Goal: Check status: Check status

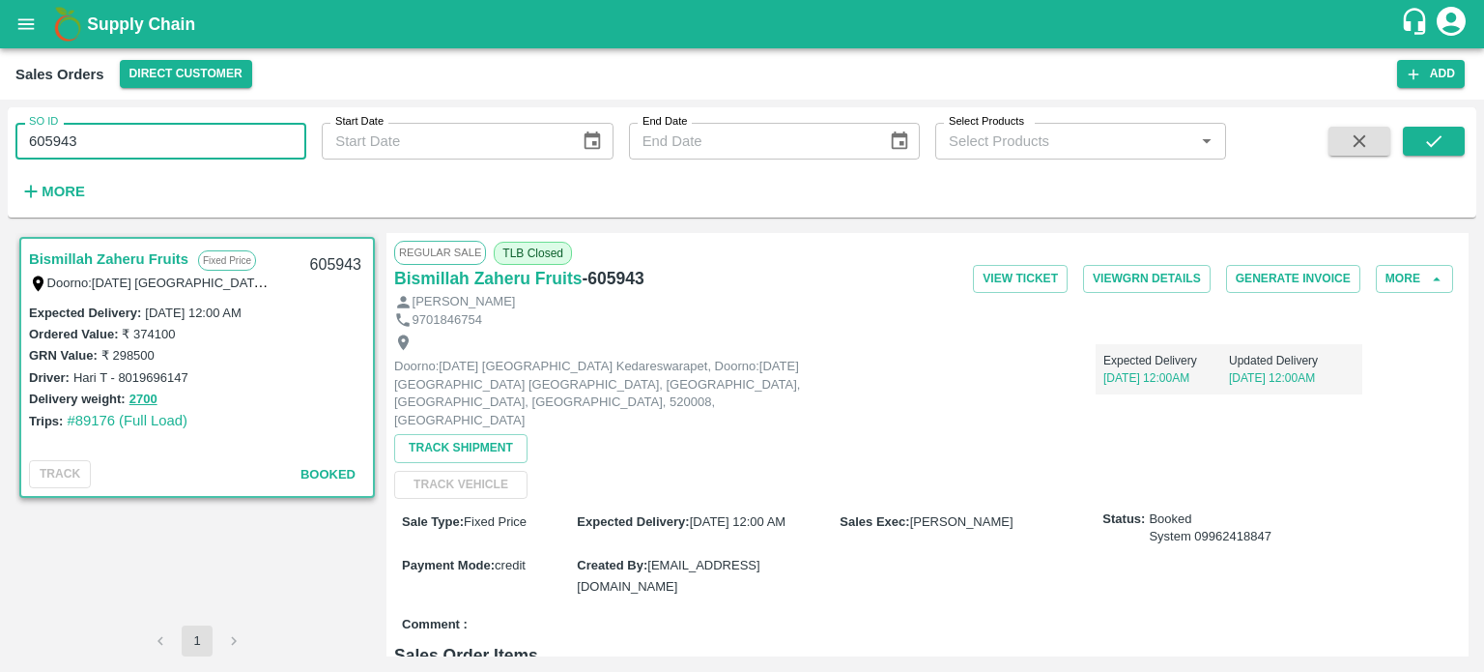
click at [89, 129] on input "605943" at bounding box center [160, 141] width 291 height 37
click at [1432, 133] on icon "submit" at bounding box center [1434, 140] width 21 height 21
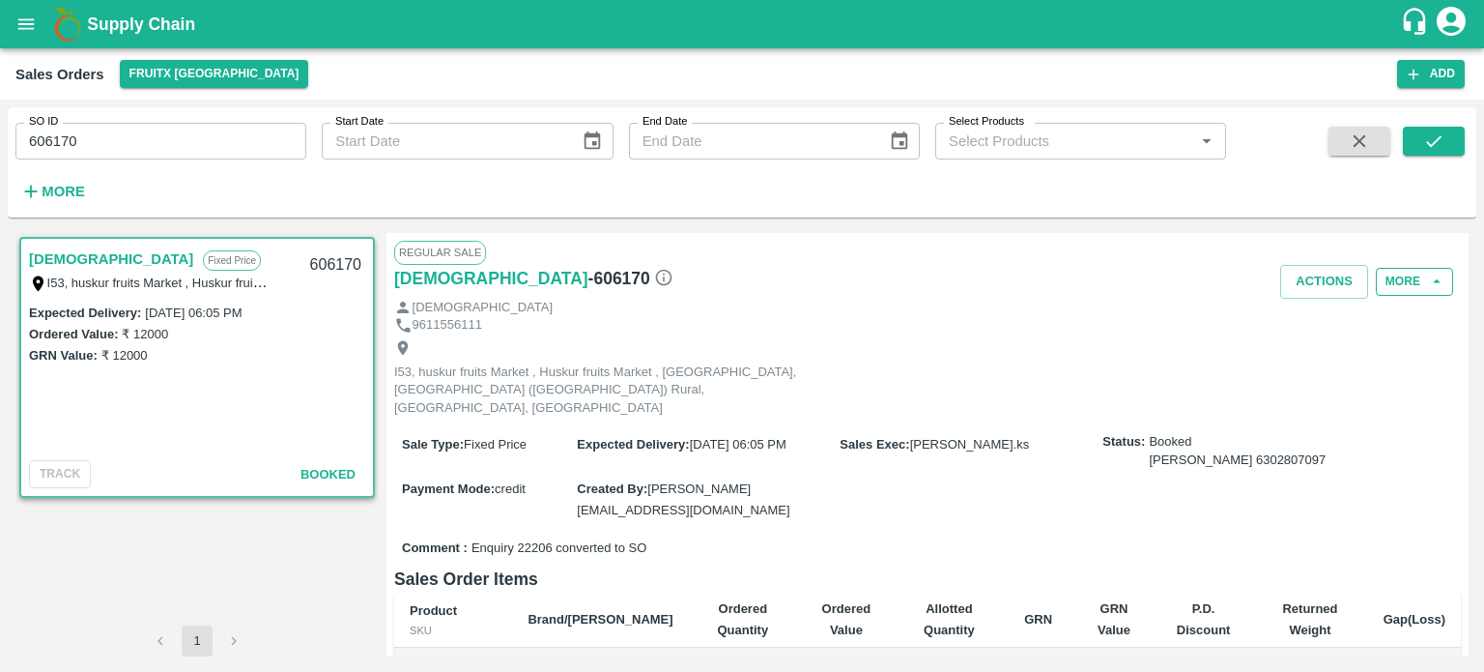
click at [1410, 288] on button "More" at bounding box center [1414, 282] width 77 height 28
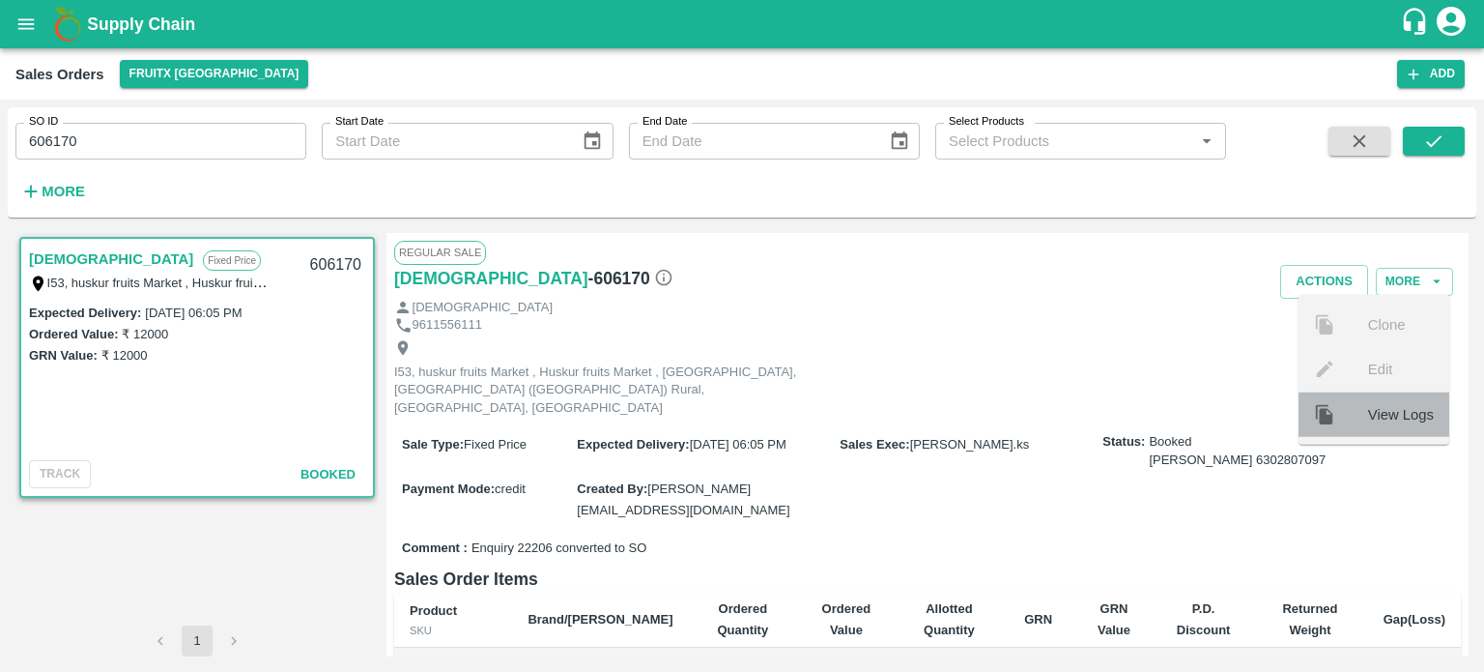
click at [1346, 405] on div at bounding box center [1341, 413] width 54 height 21
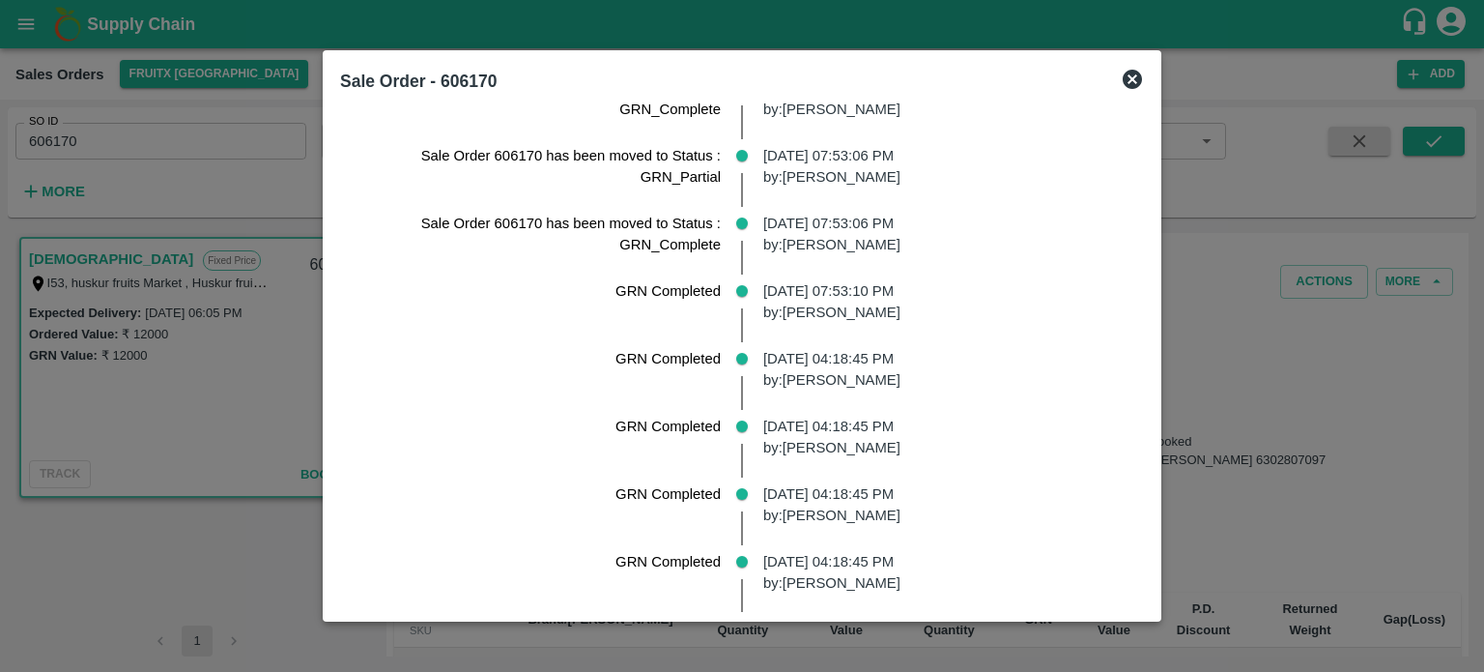
scroll to position [1293, 0]
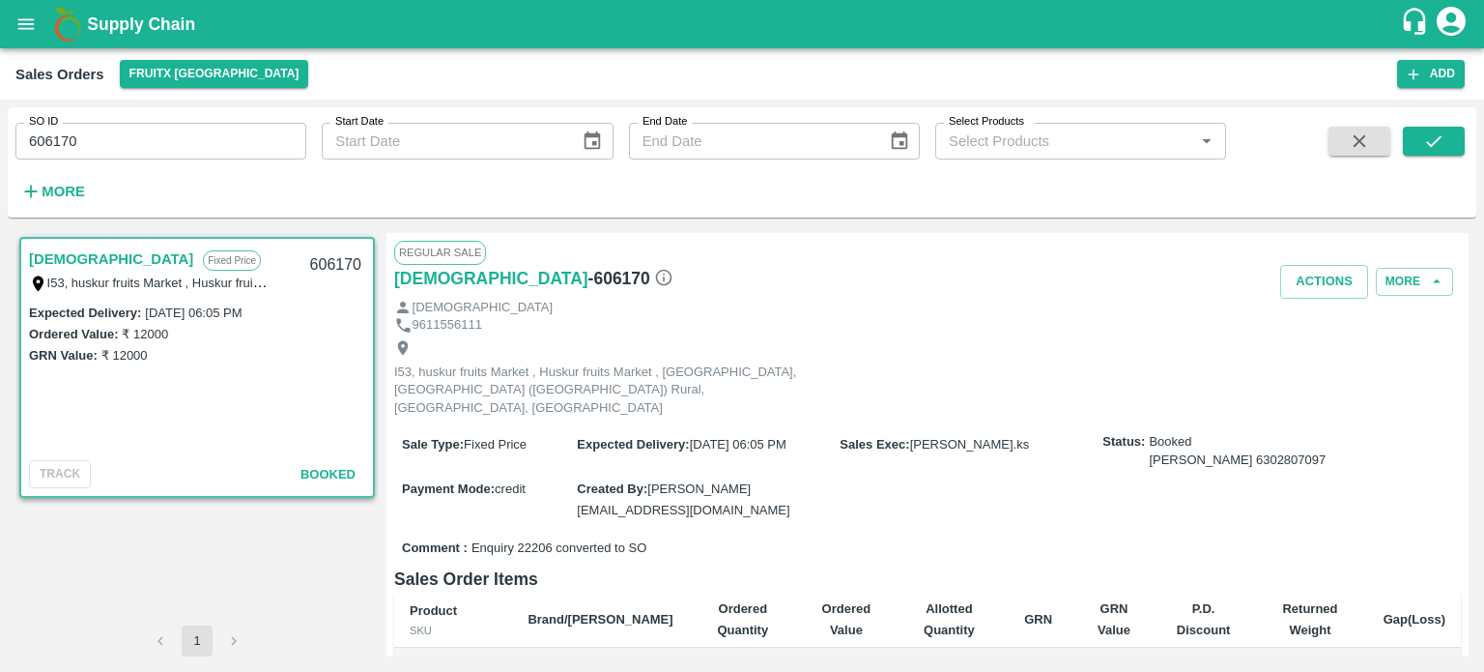
click at [90, 136] on input "606170" at bounding box center [160, 141] width 291 height 37
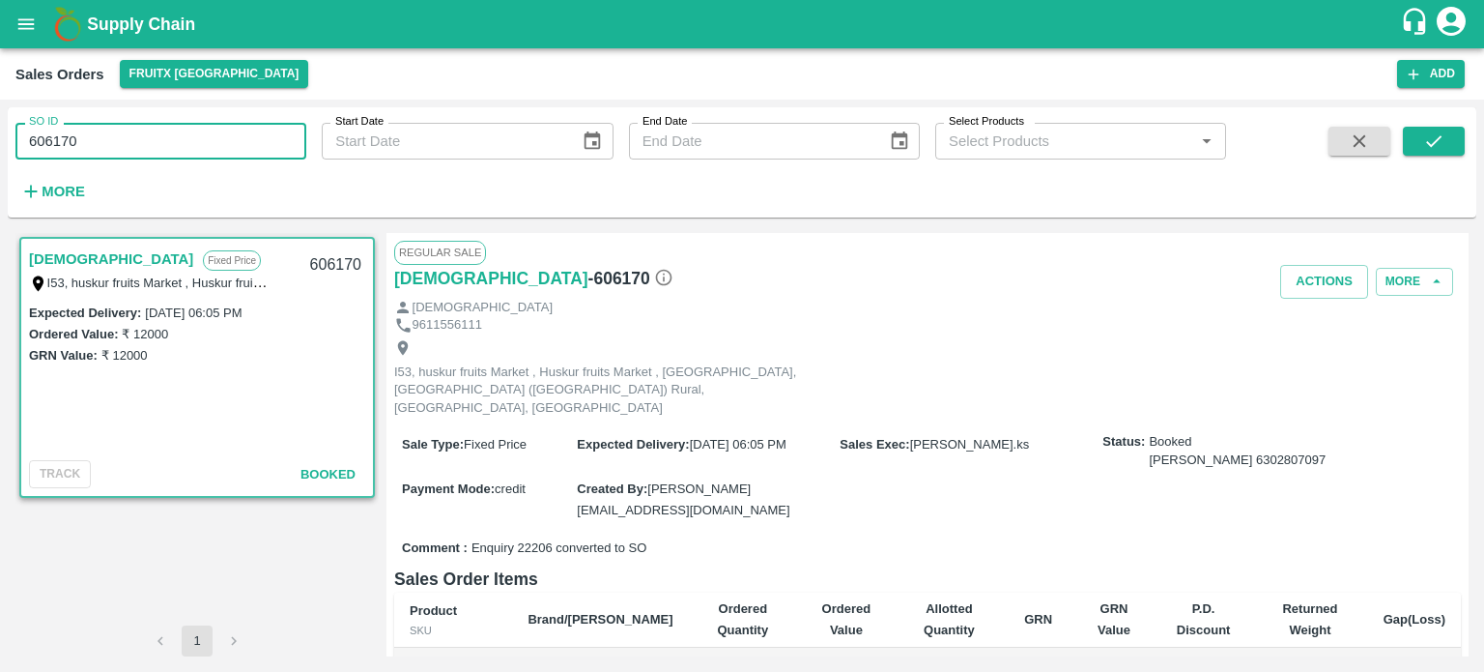
click at [90, 136] on input "606170" at bounding box center [160, 141] width 291 height 37
paste input "text"
type input "606045"
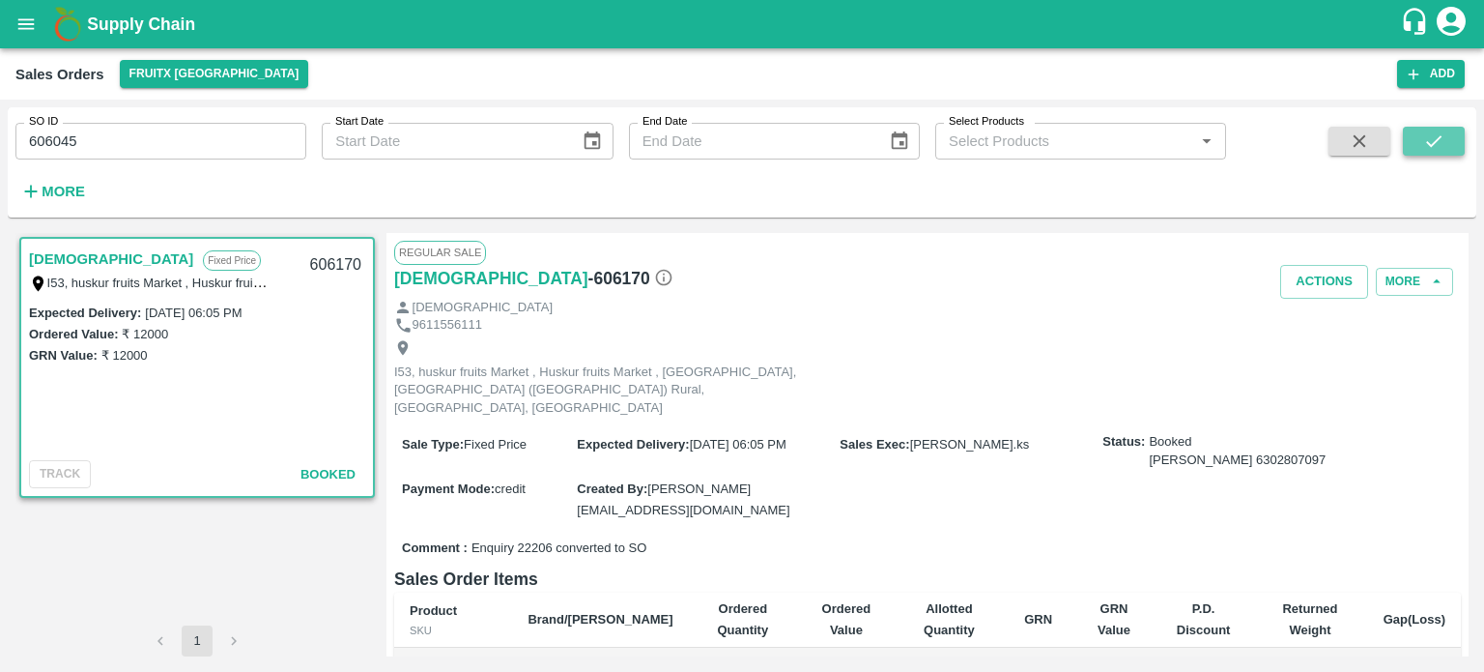
click at [1442, 134] on icon "submit" at bounding box center [1434, 140] width 21 height 21
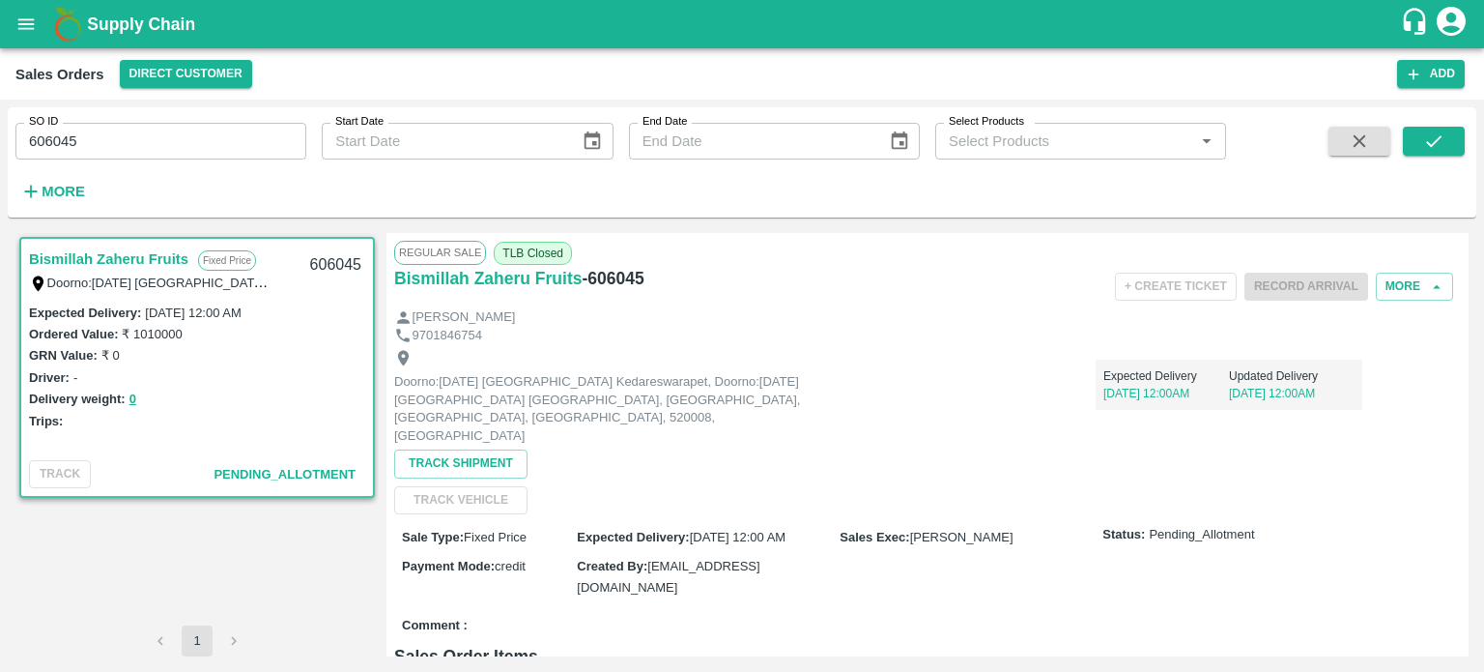
click at [102, 137] on input "606045" at bounding box center [160, 141] width 291 height 37
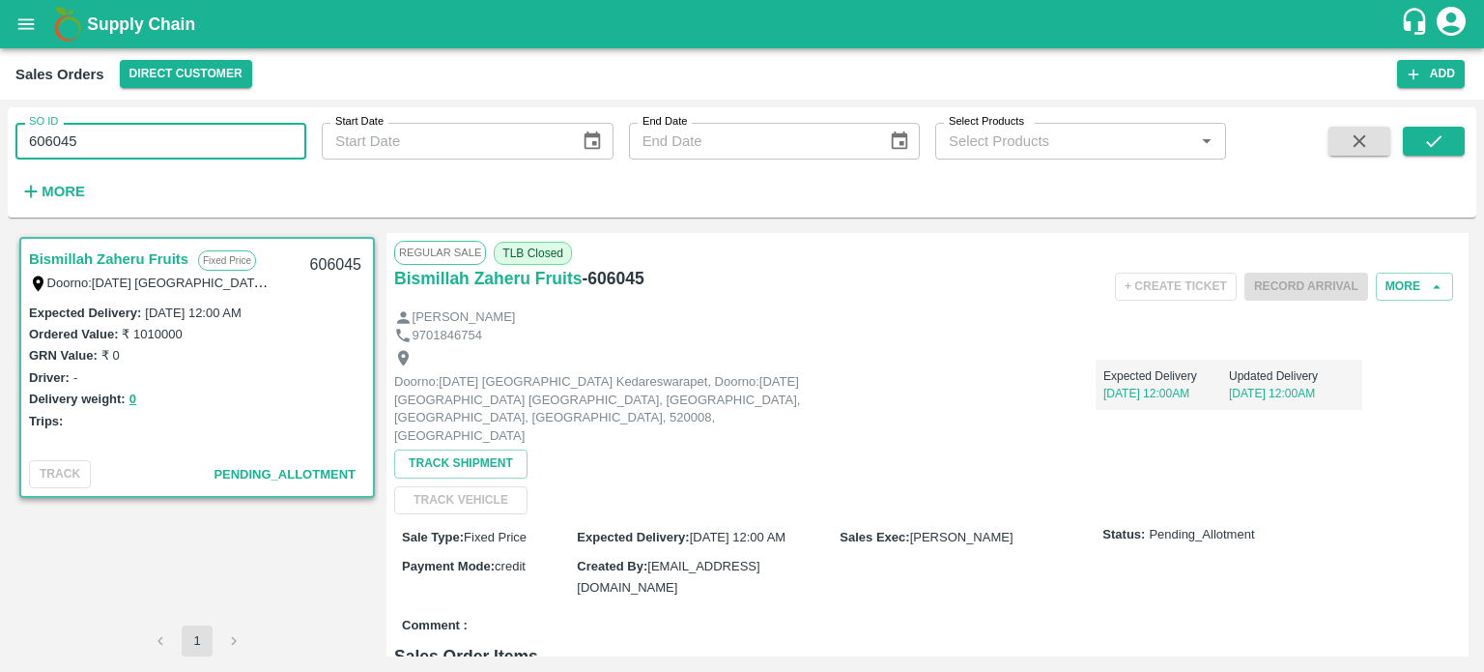
paste input "text"
click at [1447, 145] on button "submit" at bounding box center [1434, 141] width 62 height 29
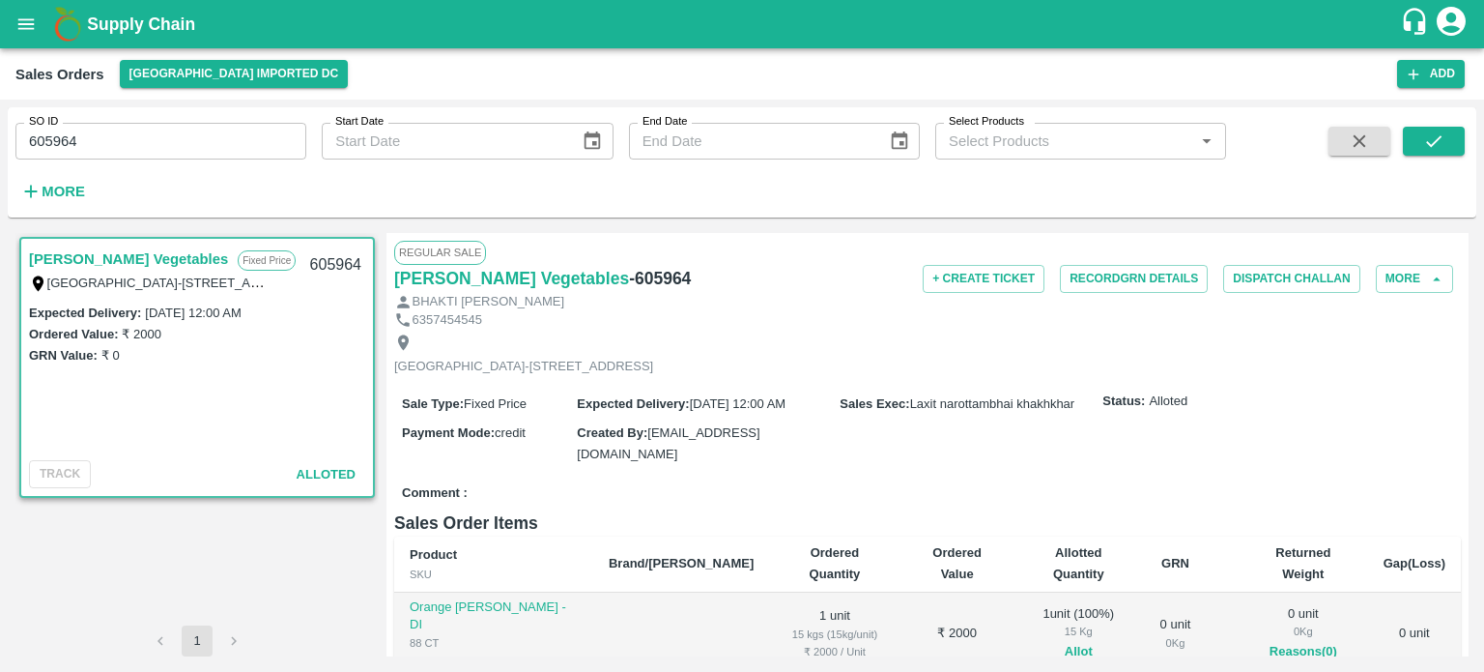
click at [680, 444] on span "[EMAIL_ADDRESS][DOMAIN_NAME]" at bounding box center [668, 443] width 183 height 36
click at [101, 146] on input "605964" at bounding box center [160, 141] width 291 height 37
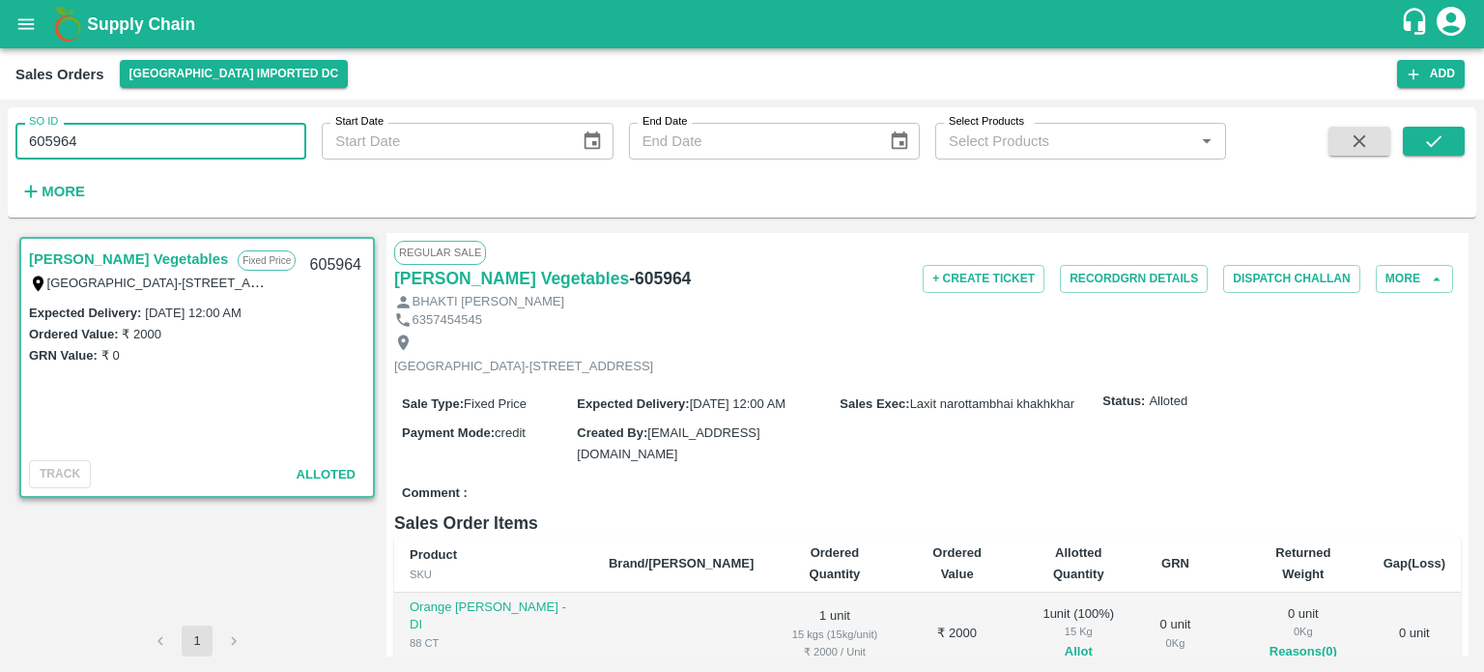
click at [101, 146] on input "605964" at bounding box center [160, 141] width 291 height 37
paste input "text"
click at [1403, 130] on button "submit" at bounding box center [1434, 141] width 62 height 29
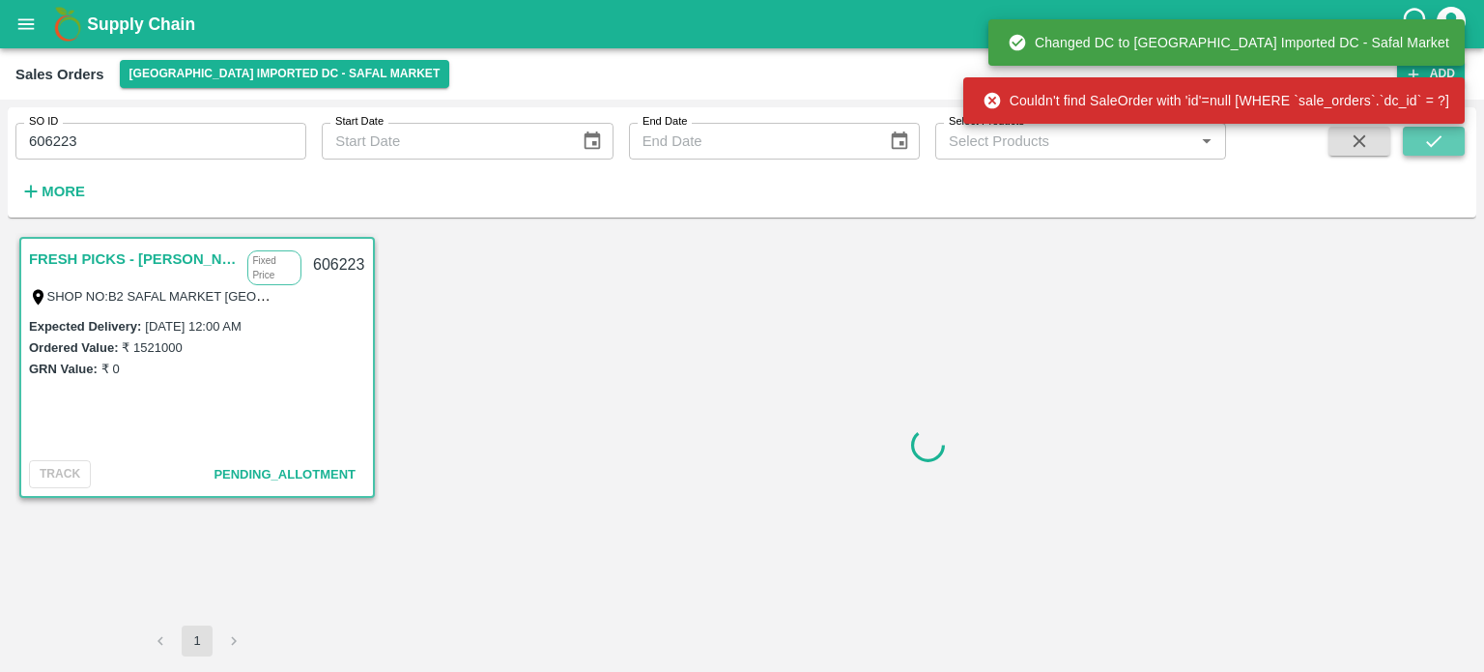
click at [1414, 135] on button "submit" at bounding box center [1434, 141] width 62 height 29
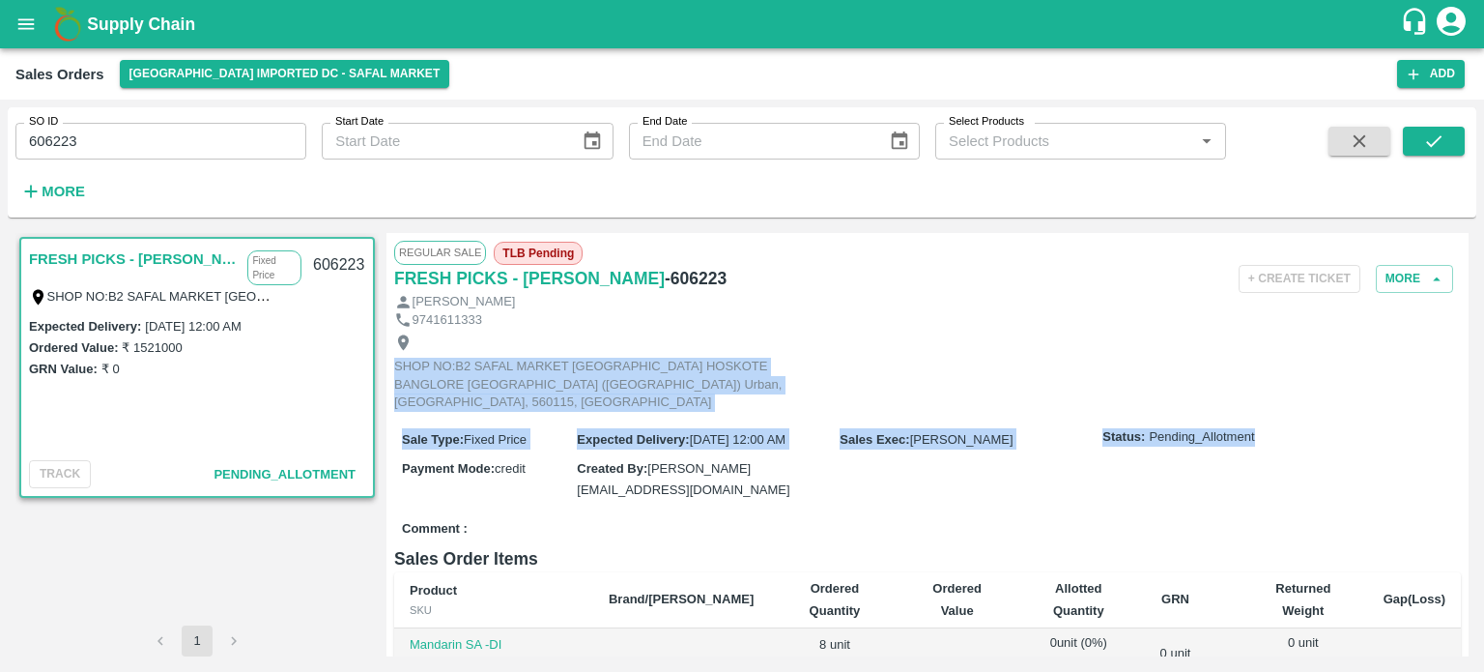
drag, startPoint x: 1463, startPoint y: 326, endPoint x: 1479, endPoint y: 420, distance: 96.0
click at [1479, 420] on div "SO ID 606223 SO ID Start Date Start Date End Date End Date Select Products Sele…" at bounding box center [742, 386] width 1484 height 572
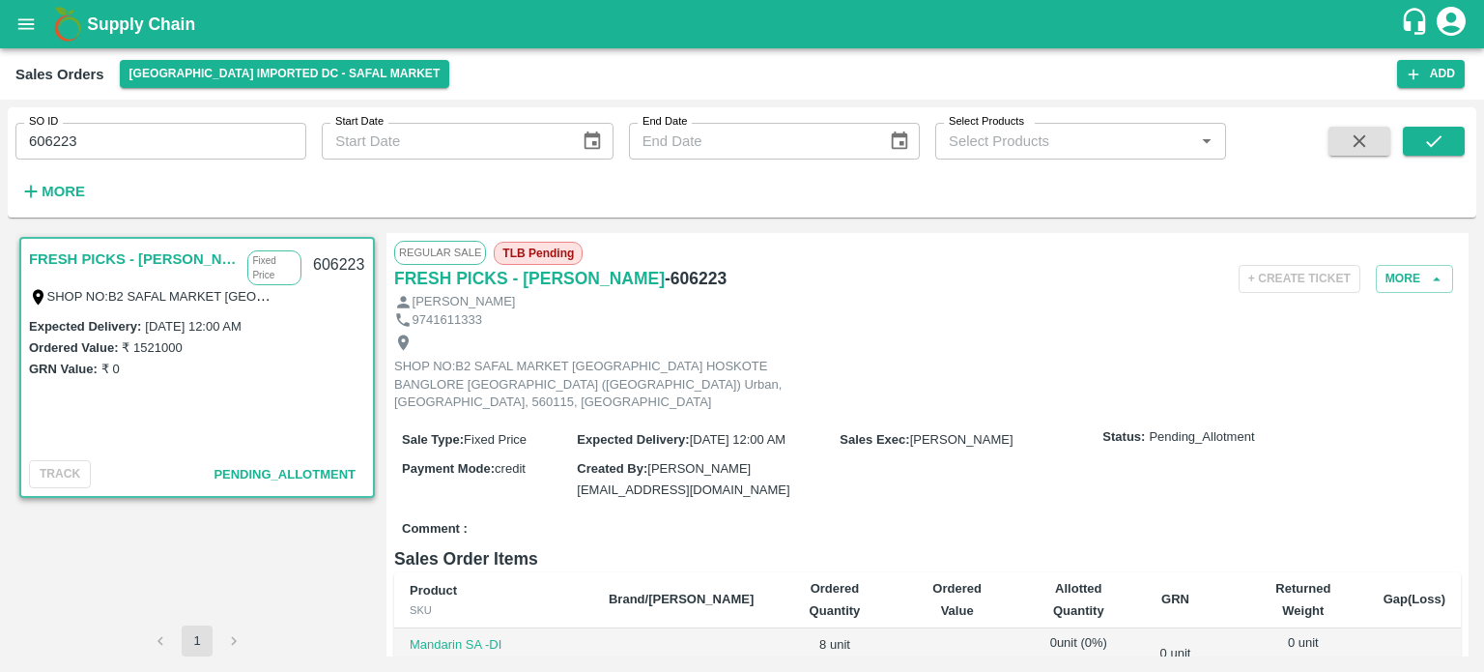
click at [1070, 293] on div "[PERSON_NAME]" at bounding box center [927, 302] width 1067 height 18
click at [219, 136] on input "606223" at bounding box center [160, 141] width 291 height 37
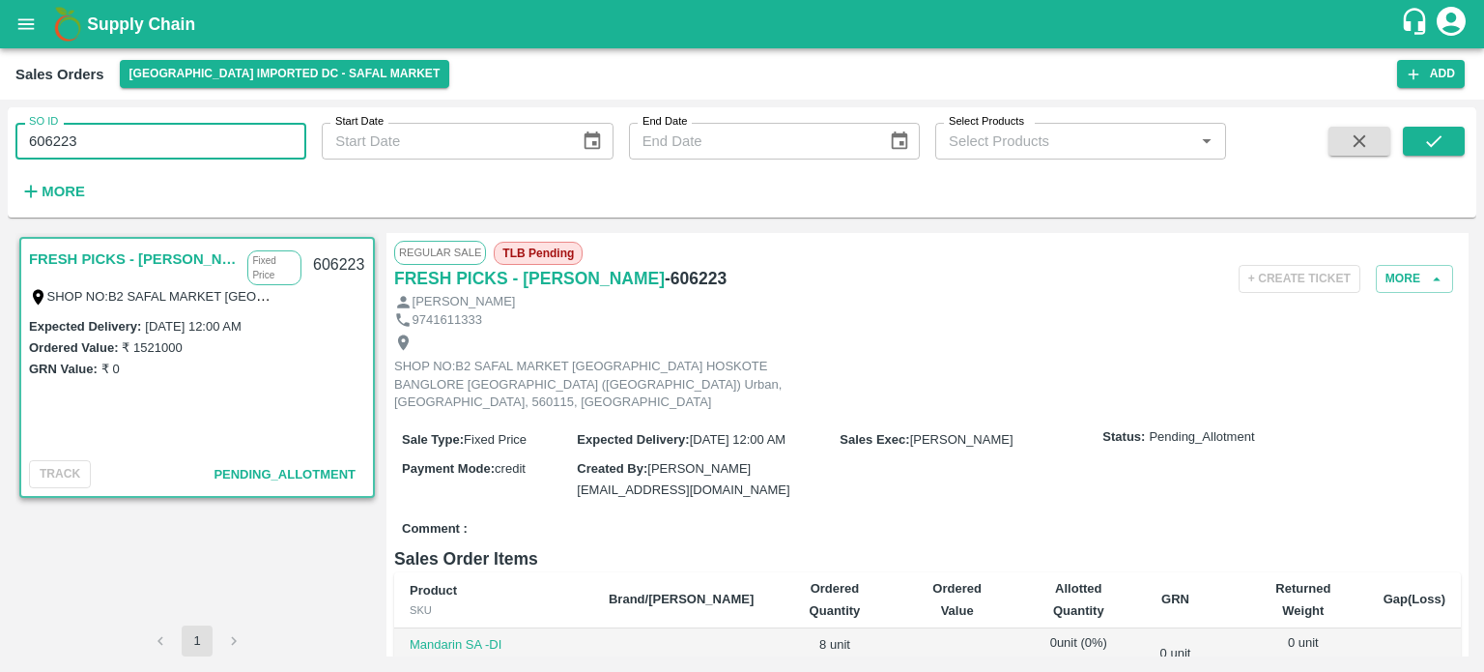
click at [219, 136] on input "606223" at bounding box center [160, 141] width 291 height 37
paste input "text"
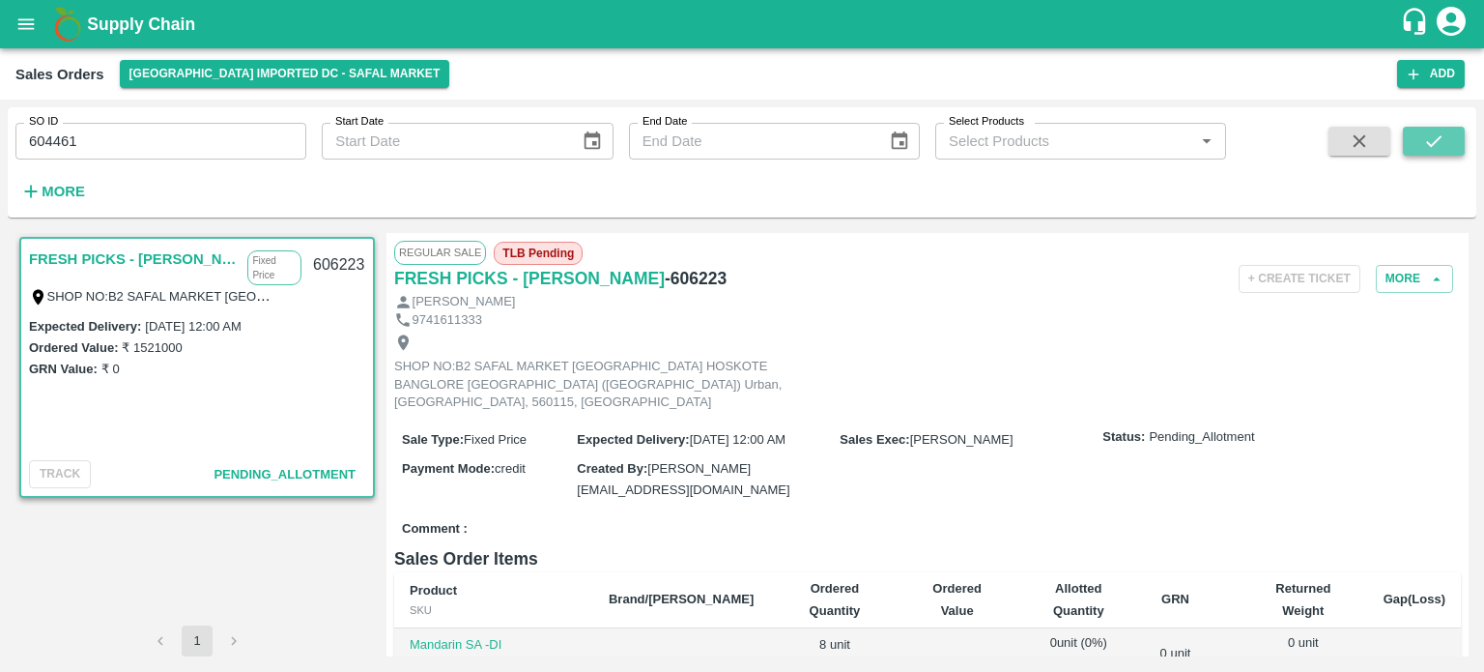
click at [1417, 140] on button "submit" at bounding box center [1434, 141] width 62 height 29
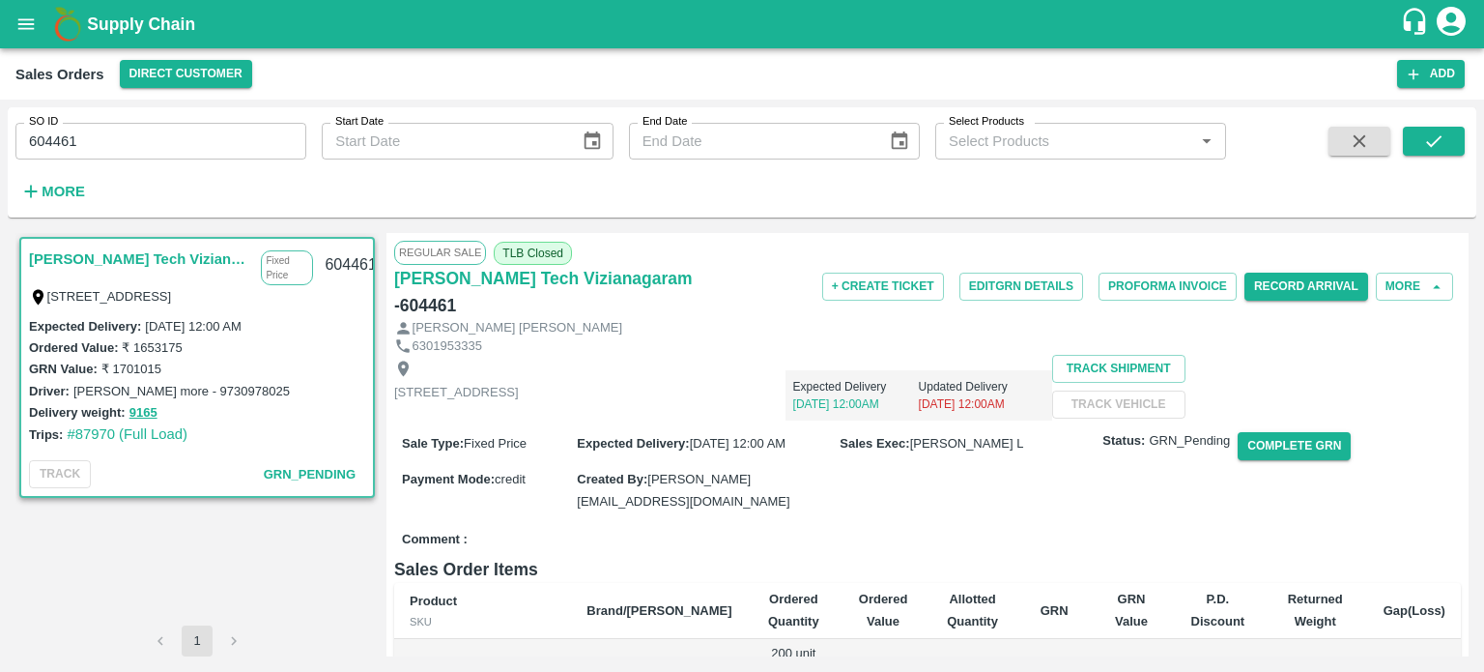
click at [456, 292] on h6 "- 604461" at bounding box center [425, 305] width 62 height 27
copy h6 "604461"
click at [211, 131] on input "604461" at bounding box center [160, 141] width 291 height 37
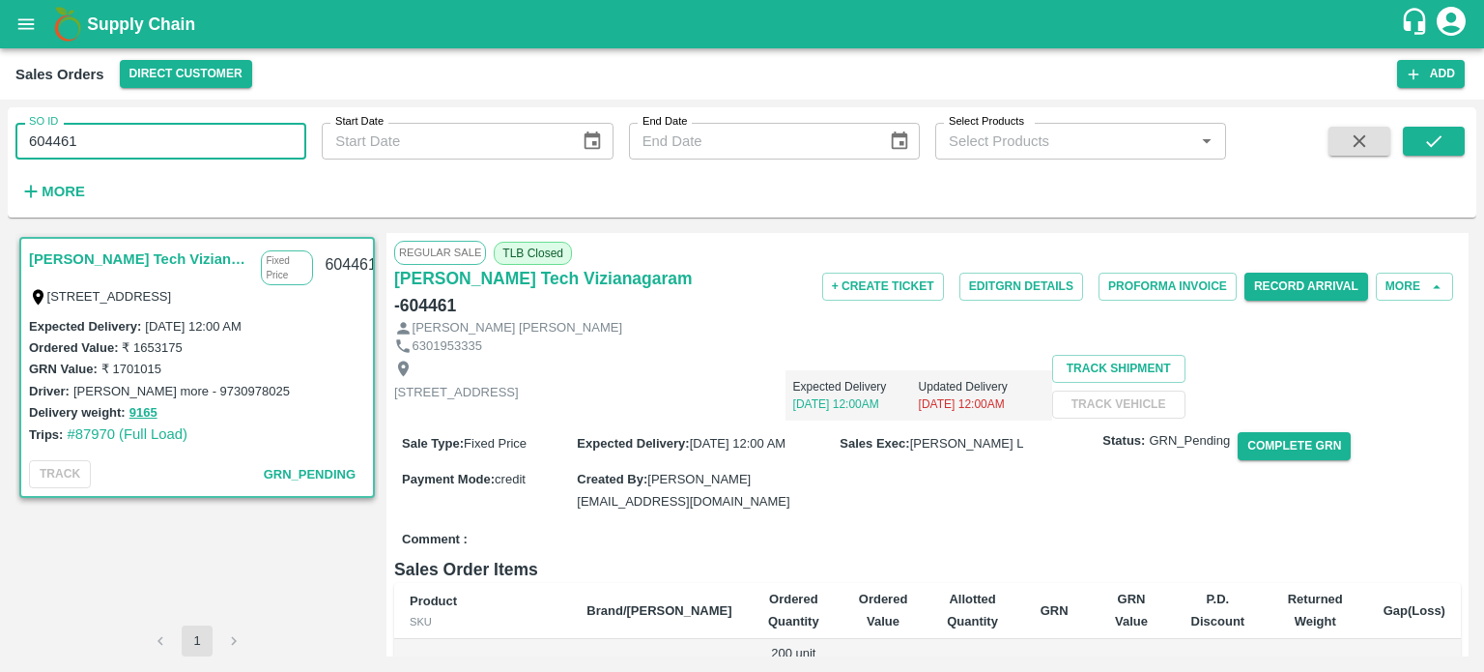
click at [211, 131] on input "604461" at bounding box center [160, 141] width 291 height 37
paste input "text"
click at [1395, 147] on span at bounding box center [1359, 166] width 77 height 79
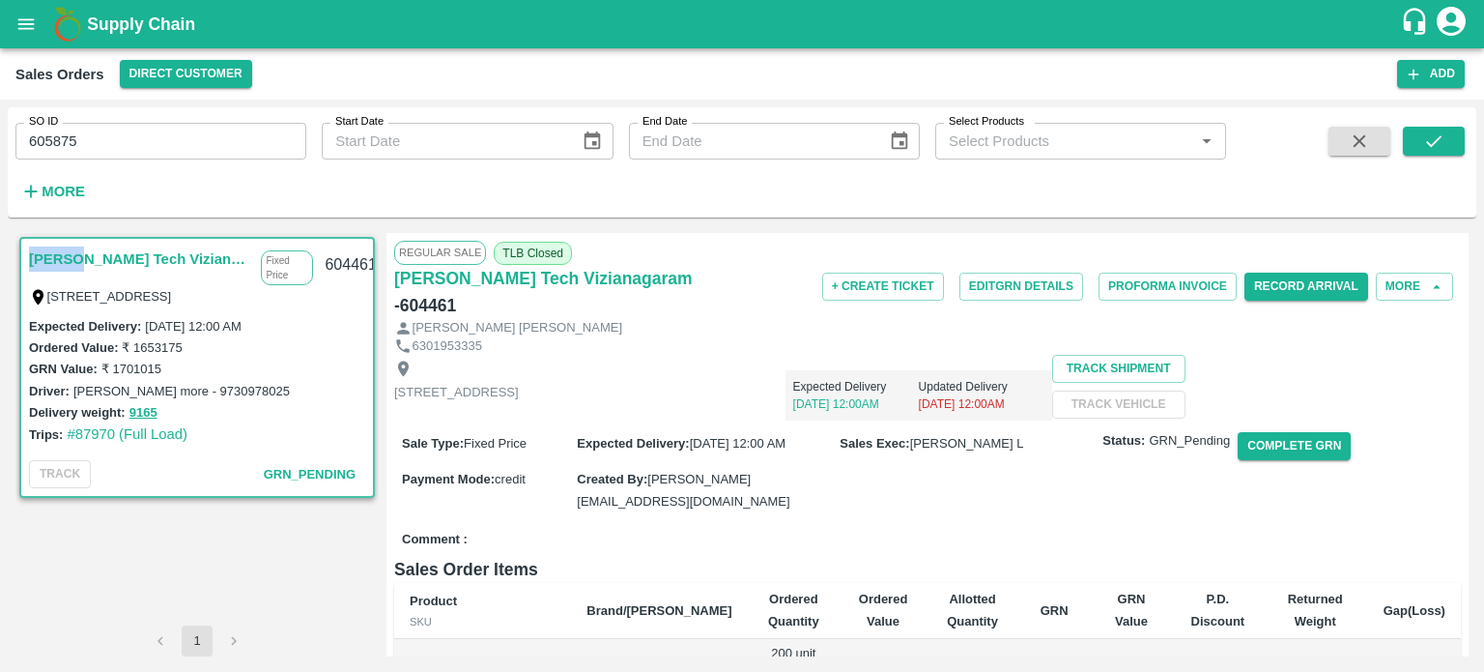
click at [1395, 147] on span at bounding box center [1359, 166] width 77 height 79
click at [1423, 145] on button "submit" at bounding box center [1434, 141] width 62 height 29
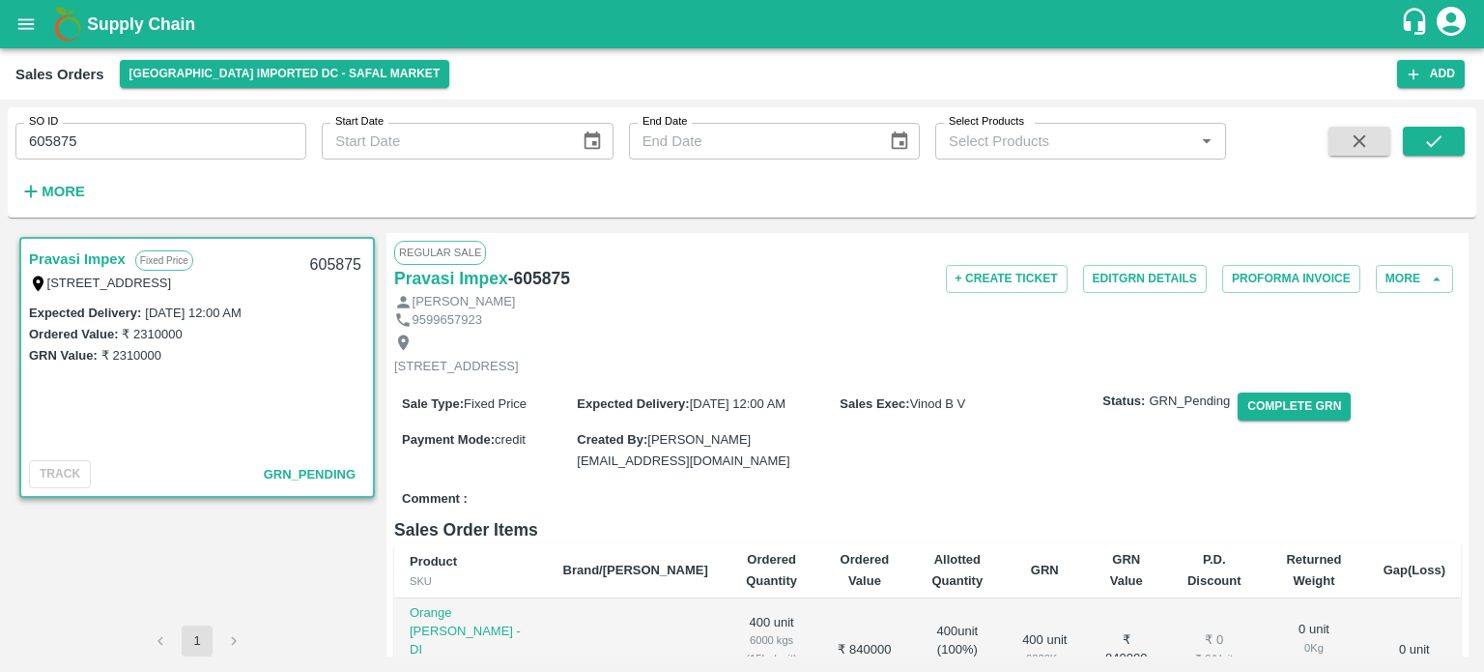
scroll to position [383, 0]
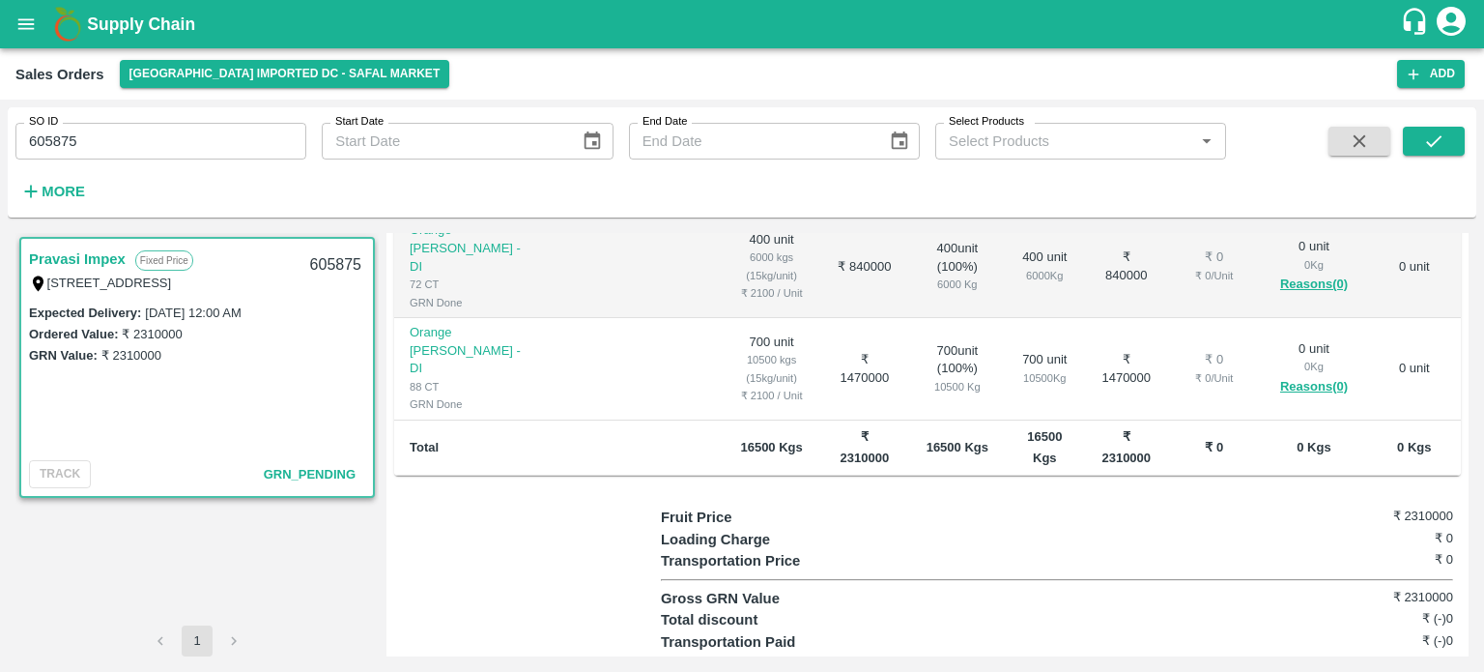
click at [220, 138] on input "605875" at bounding box center [160, 141] width 291 height 37
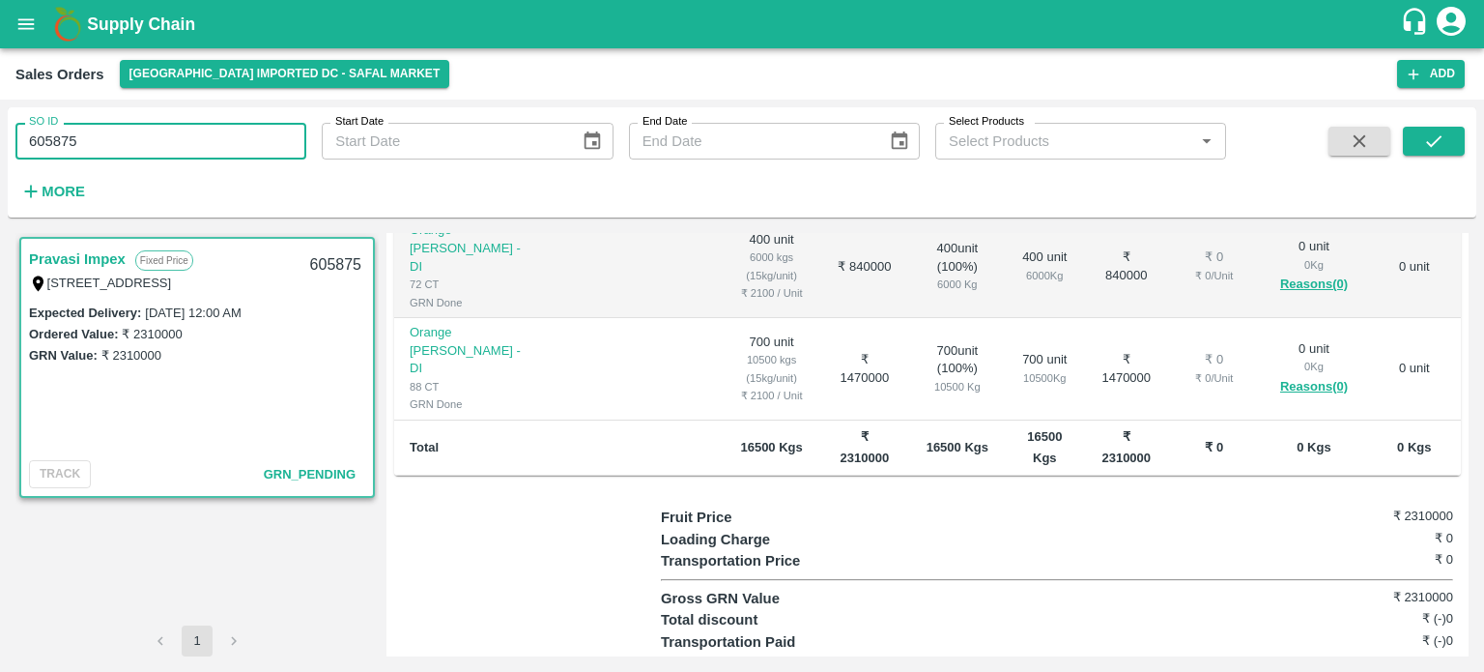
click at [220, 138] on input "605875" at bounding box center [160, 141] width 291 height 37
paste input "text"
click at [1426, 131] on icon "submit" at bounding box center [1434, 140] width 21 height 21
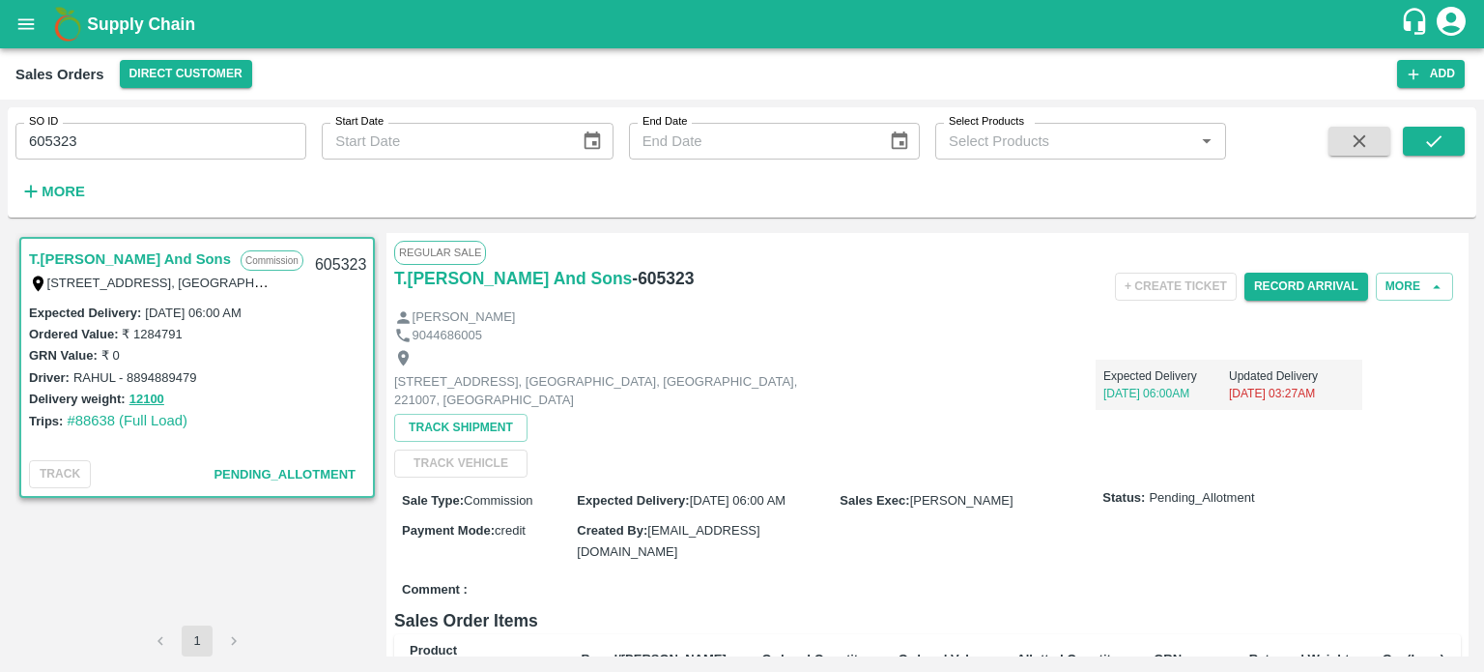
click at [205, 132] on input "605323" at bounding box center [160, 141] width 291 height 37
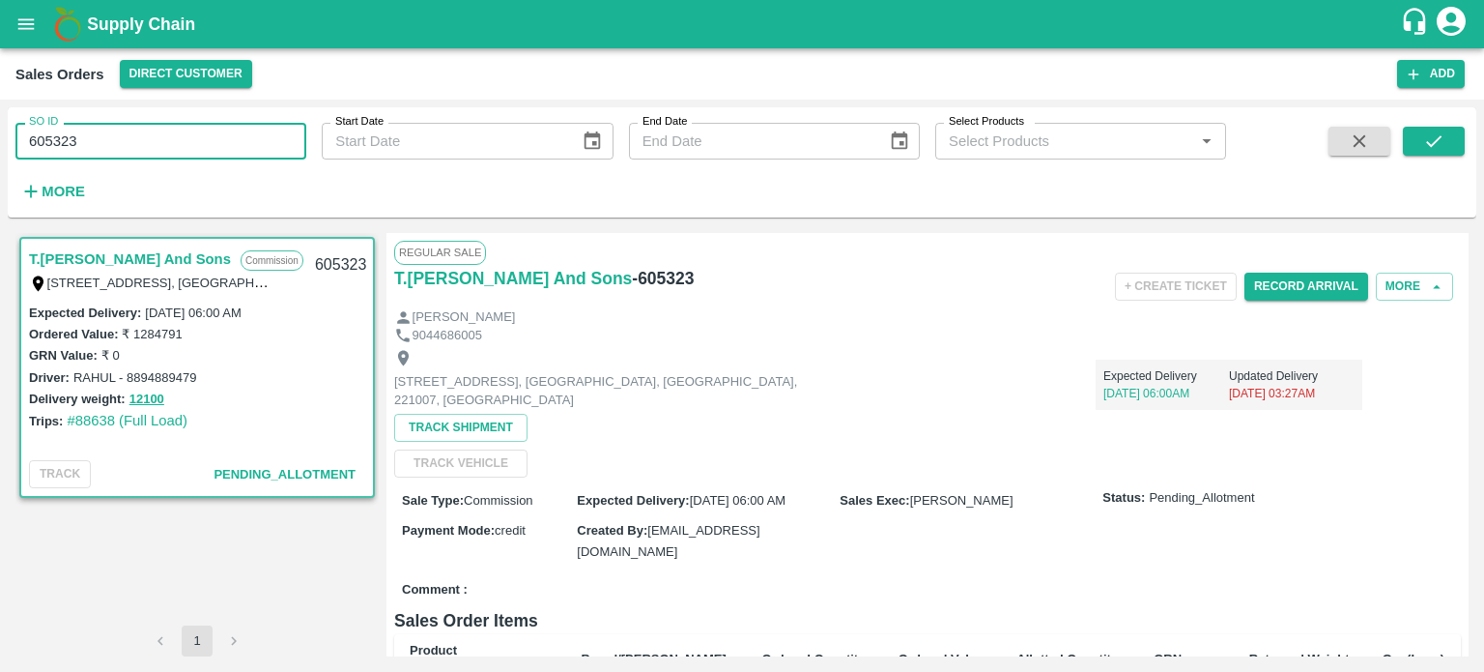
click at [205, 132] on input "605323" at bounding box center [160, 141] width 291 height 37
paste input "text"
type input "605712"
click at [1407, 152] on button "submit" at bounding box center [1434, 141] width 62 height 29
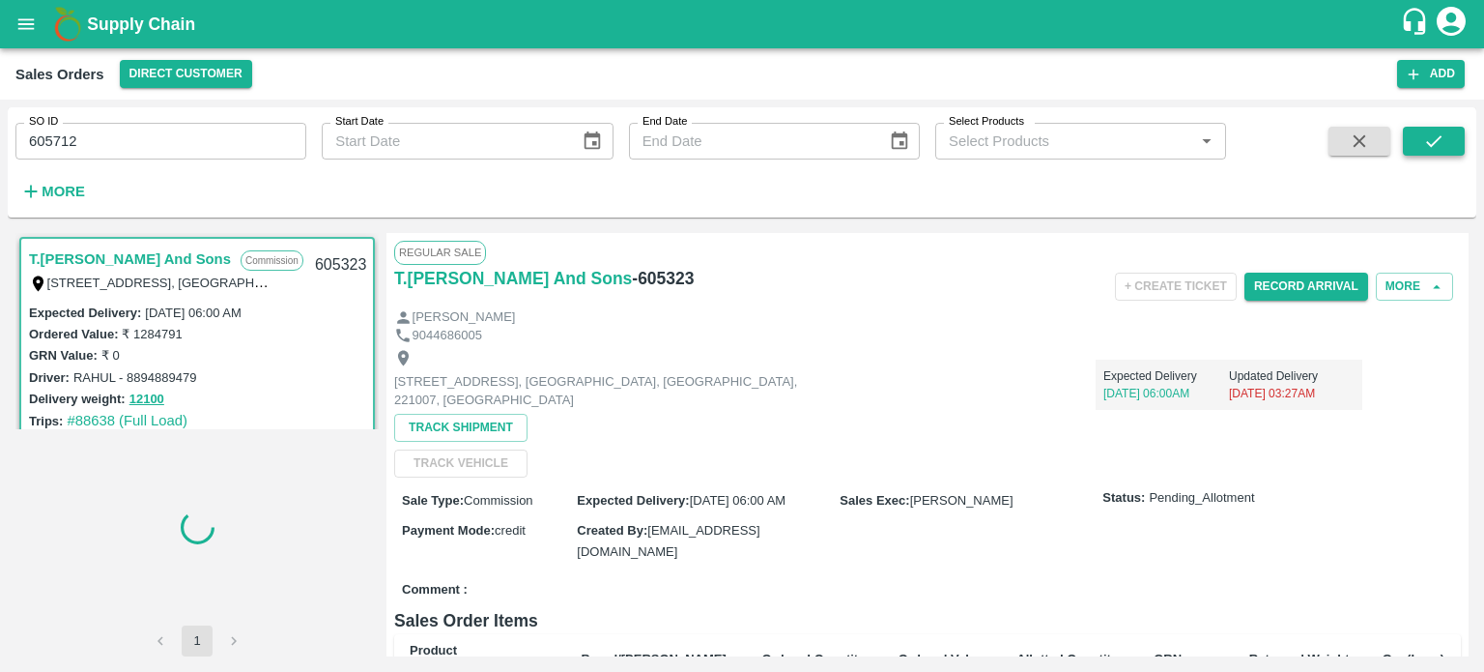
click at [1407, 152] on button "submit" at bounding box center [1434, 141] width 62 height 29
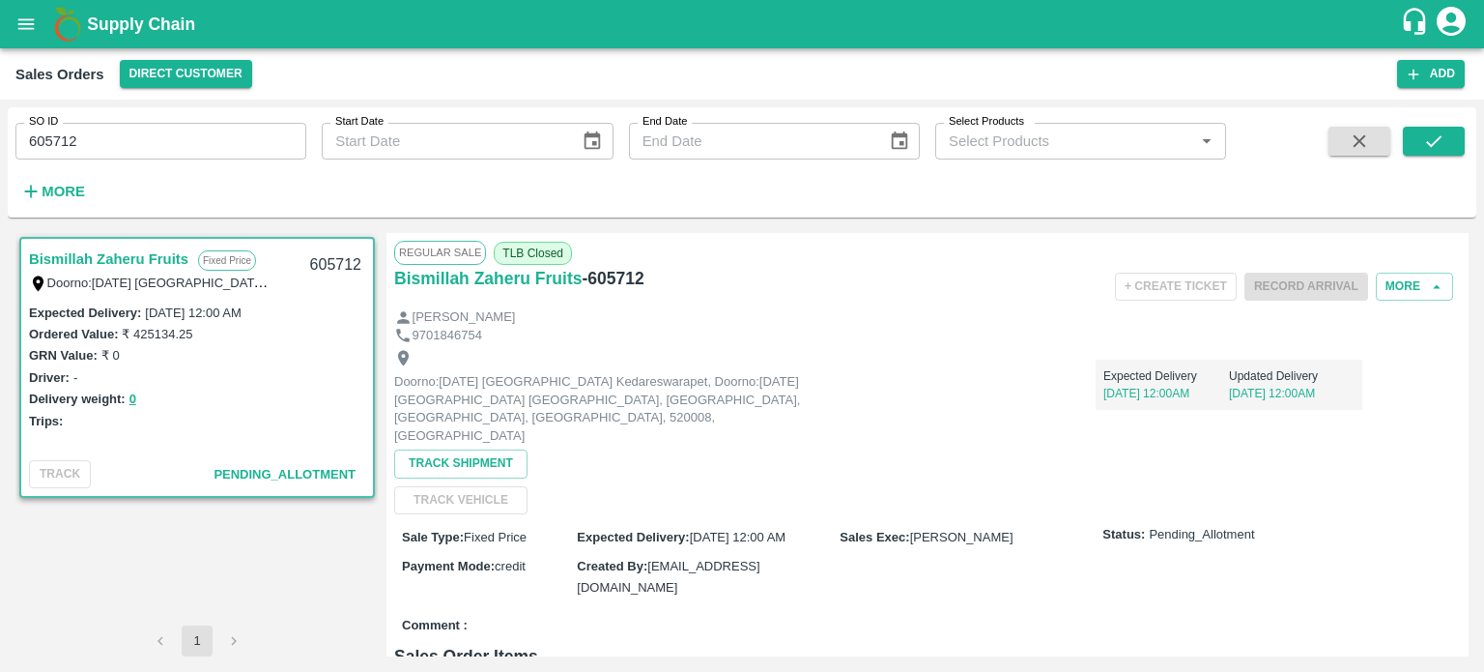
click at [610, 280] on h6 "- 605712" at bounding box center [613, 278] width 62 height 27
click at [704, 294] on div "Bismillah Zaheru Fruits - 605712" at bounding box center [572, 286] width 356 height 43
click at [615, 273] on h6 "- 605712" at bounding box center [613, 278] width 62 height 27
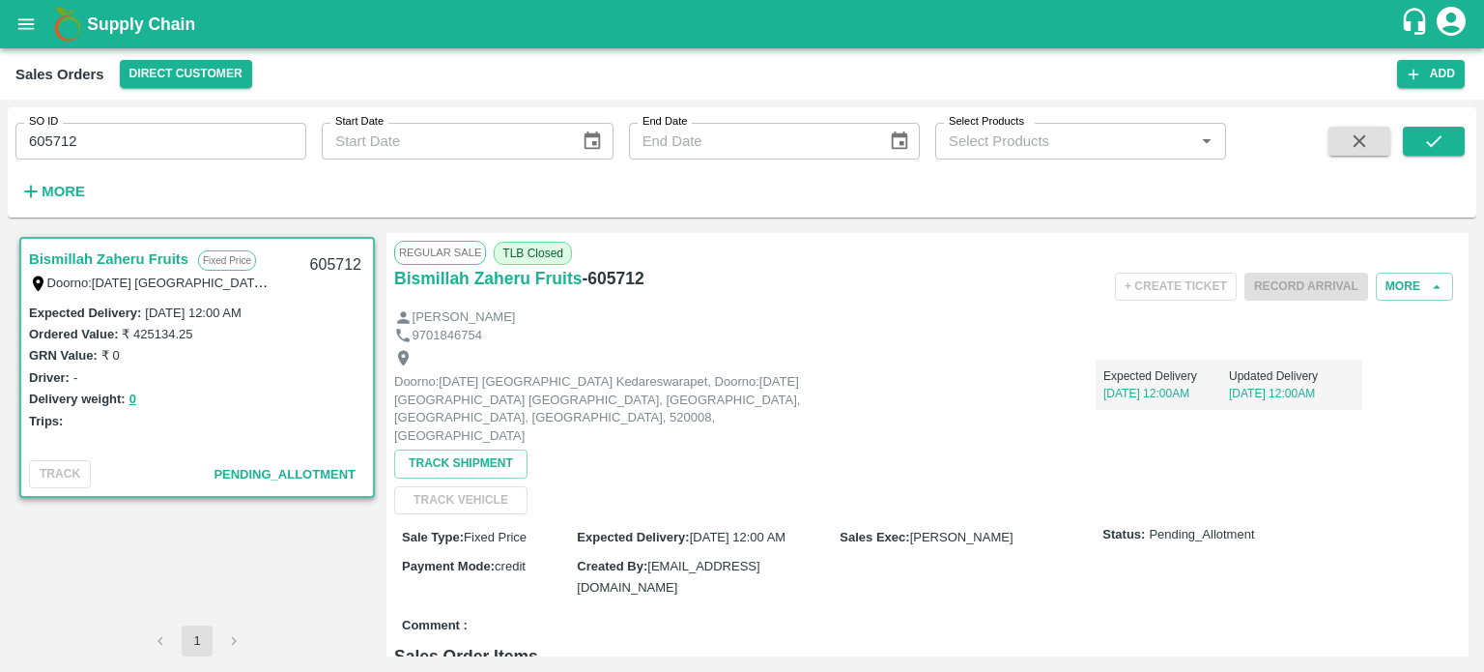
click at [625, 327] on div "9701846754" at bounding box center [927, 336] width 1067 height 18
click at [529, 254] on span "TLB Closed" at bounding box center [533, 253] width 78 height 23
click at [496, 316] on div "[PERSON_NAME]" at bounding box center [927, 317] width 1067 height 18
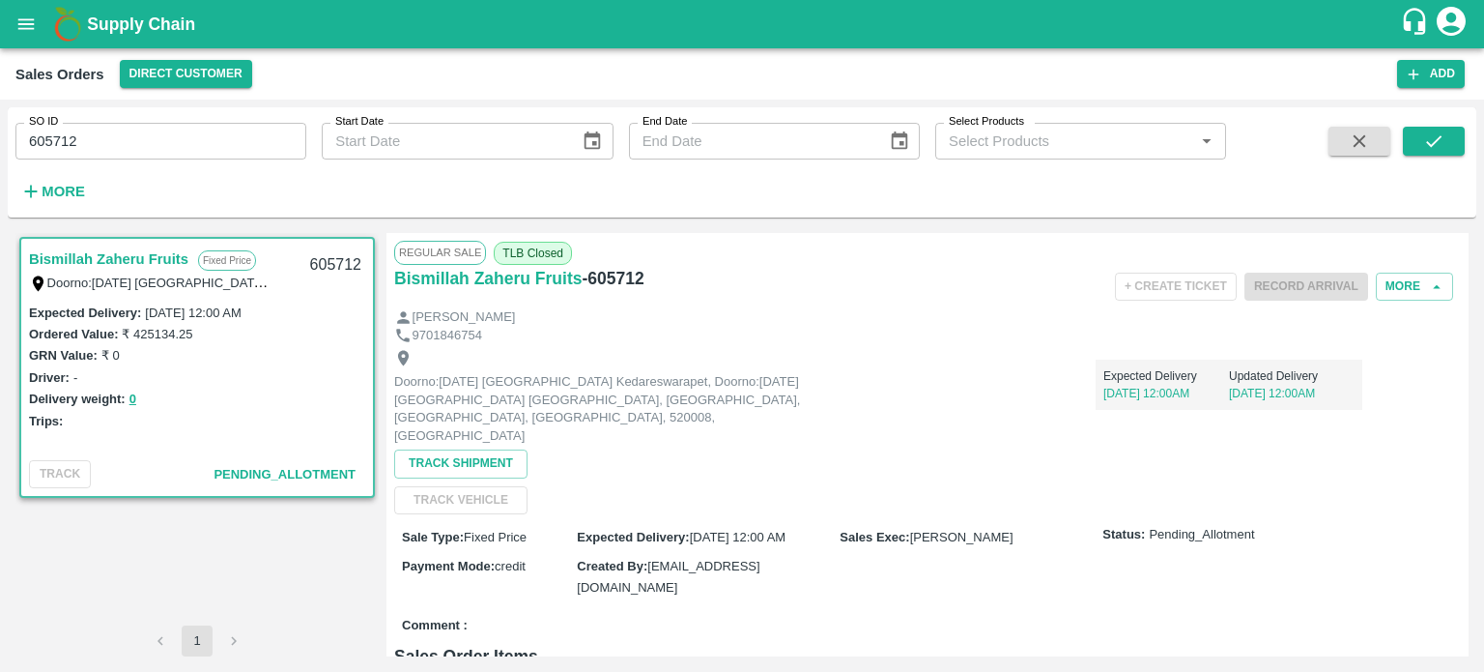
drag, startPoint x: 533, startPoint y: 277, endPoint x: 823, endPoint y: 320, distance: 293.0
drag, startPoint x: 823, startPoint y: 320, endPoint x: 590, endPoint y: 304, distance: 233.4
click at [590, 304] on div "Bismillah Zaheru Fruits - 605712" at bounding box center [572, 286] width 356 height 43
